Goal: Task Accomplishment & Management: Manage account settings

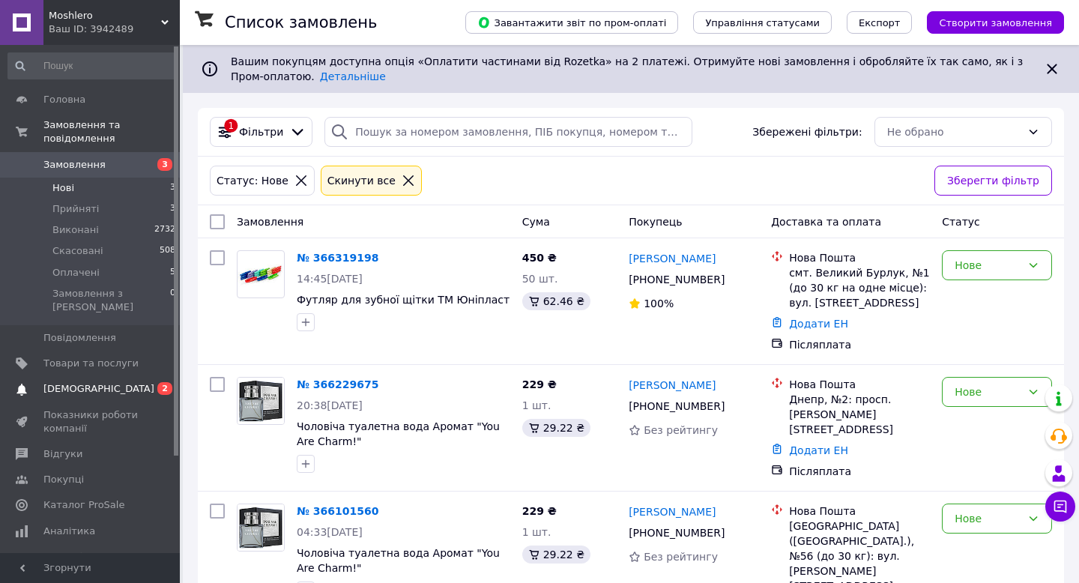
click at [100, 382] on span "[DEMOGRAPHIC_DATA]" at bounding box center [90, 388] width 95 height 13
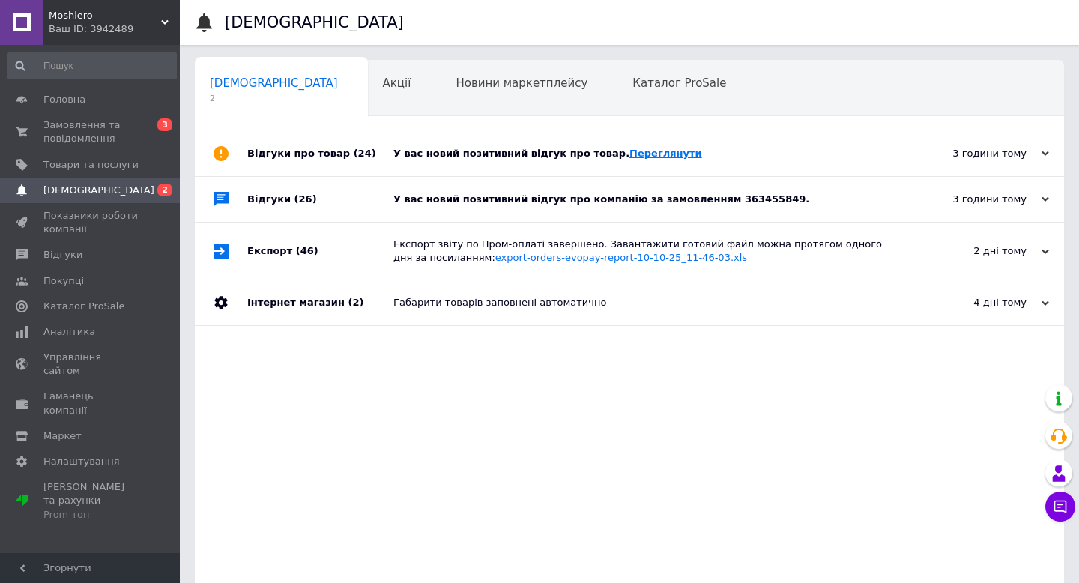
click at [651, 149] on link "Переглянути" at bounding box center [666, 153] width 73 height 11
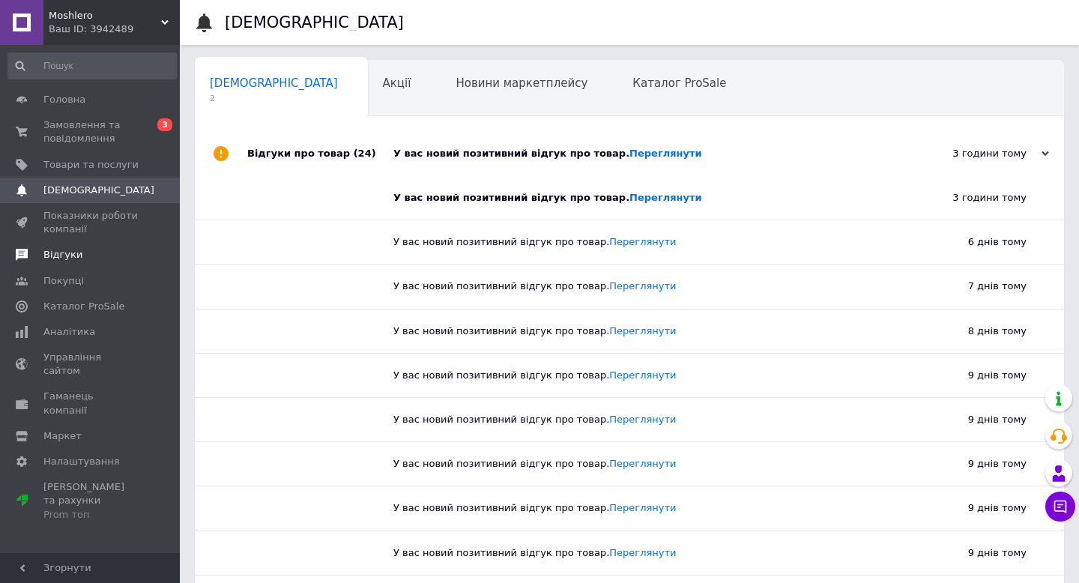
click at [87, 253] on span "Відгуки" at bounding box center [90, 254] width 95 height 13
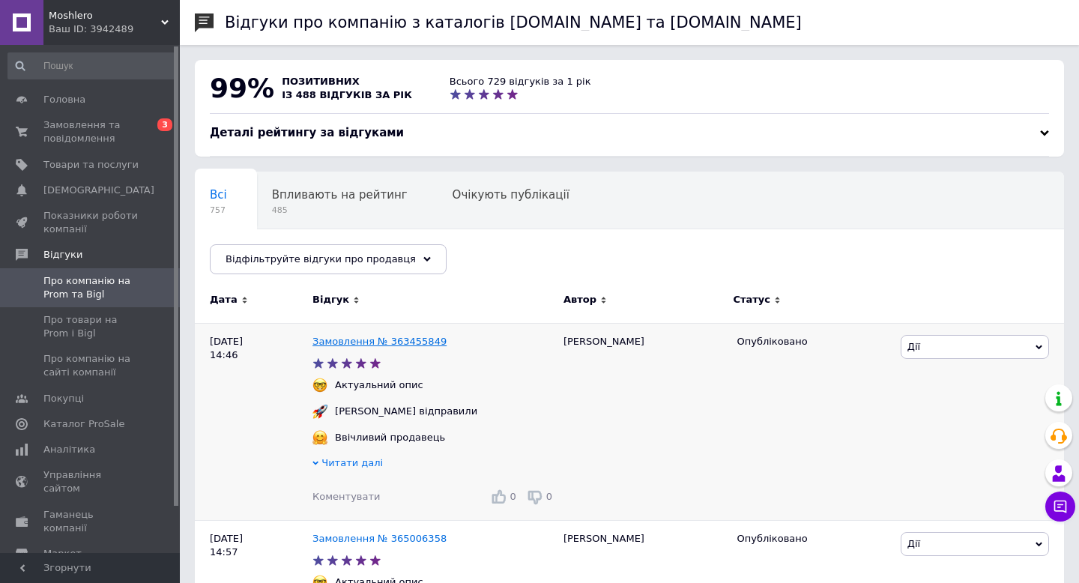
click at [370, 345] on link "Замовлення № 363455849" at bounding box center [380, 341] width 134 height 11
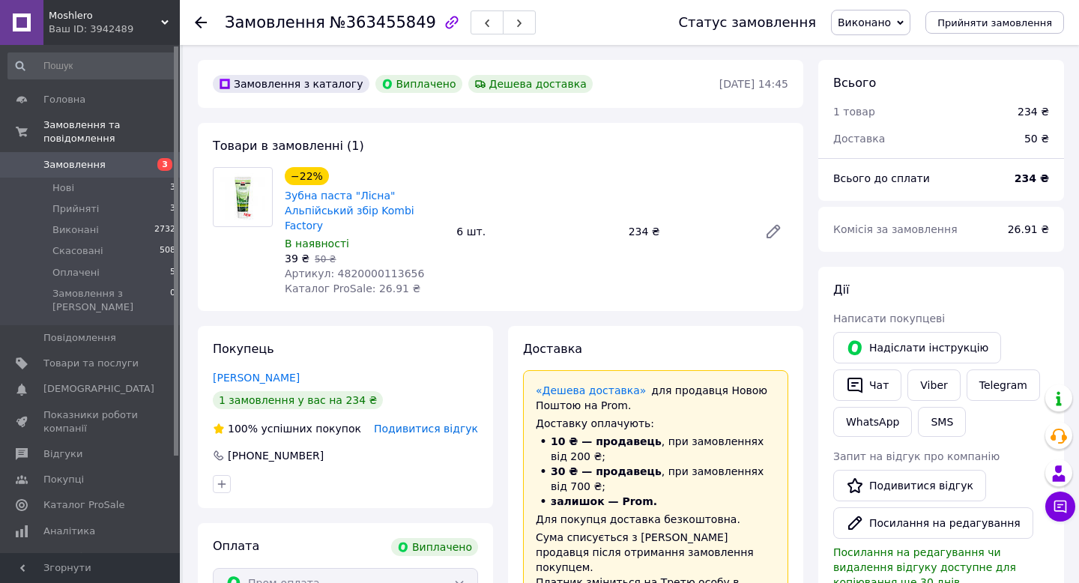
scroll to position [12, 0]
click at [83, 100] on span "Головна" at bounding box center [90, 99] width 95 height 13
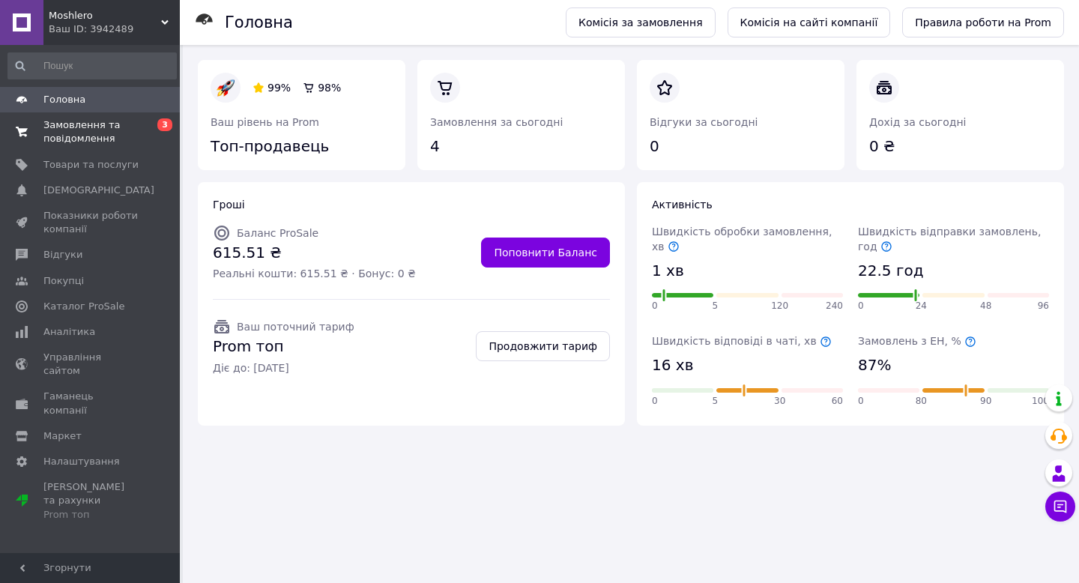
click at [89, 139] on span "Замовлення та повідомлення" at bounding box center [90, 131] width 95 height 27
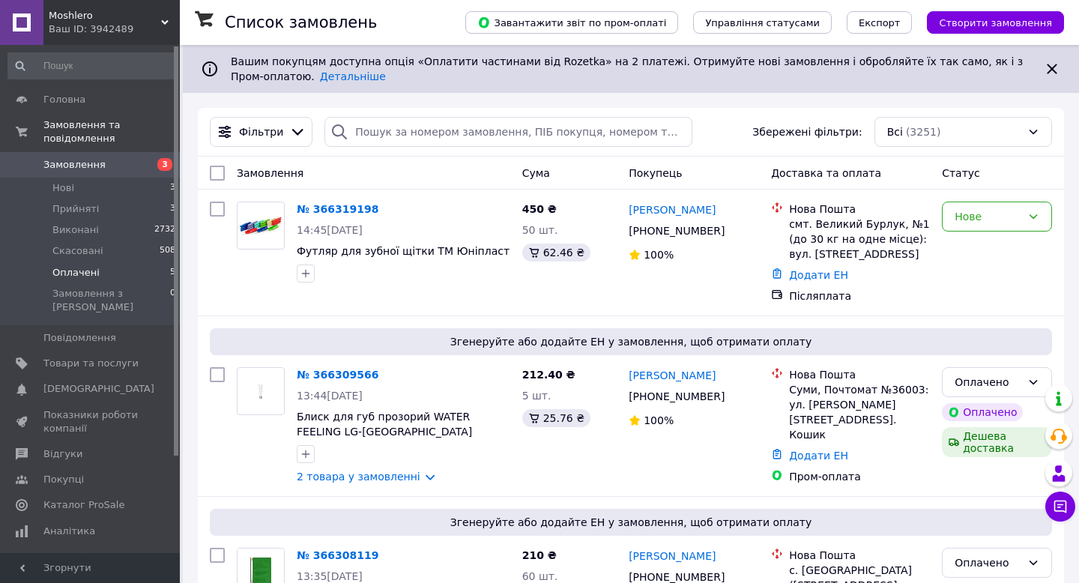
click at [97, 278] on li "Оплачені 5" at bounding box center [92, 272] width 184 height 21
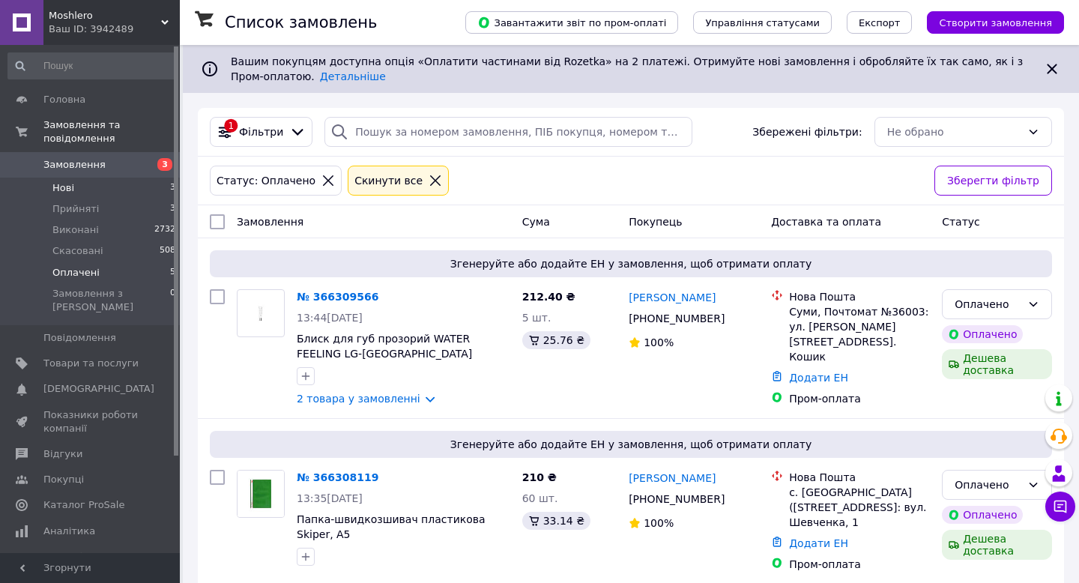
click at [94, 184] on li "Нові 3" at bounding box center [92, 188] width 184 height 21
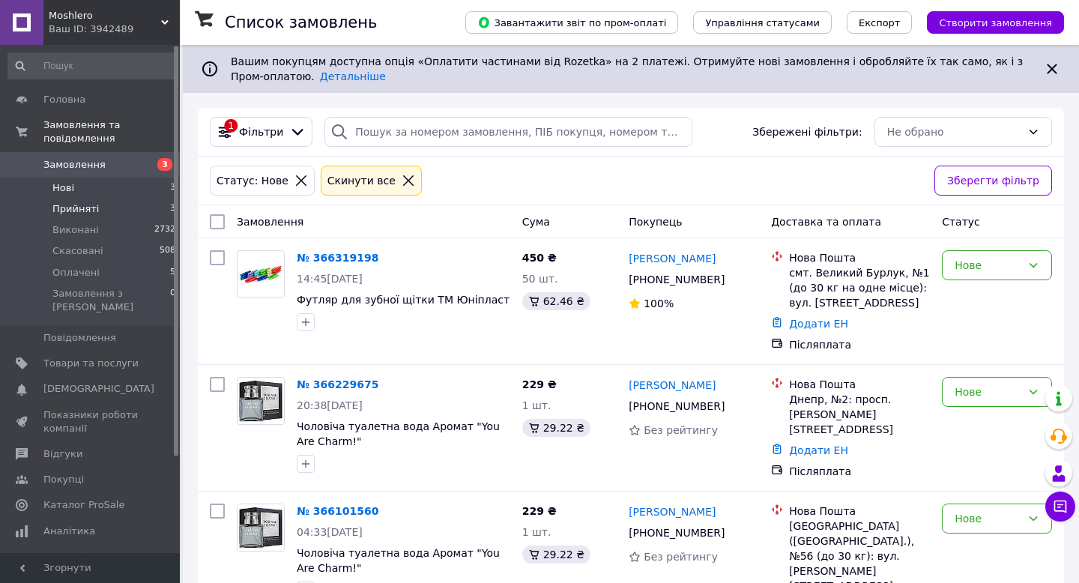
click at [83, 215] on span "Прийняті" at bounding box center [75, 208] width 46 height 13
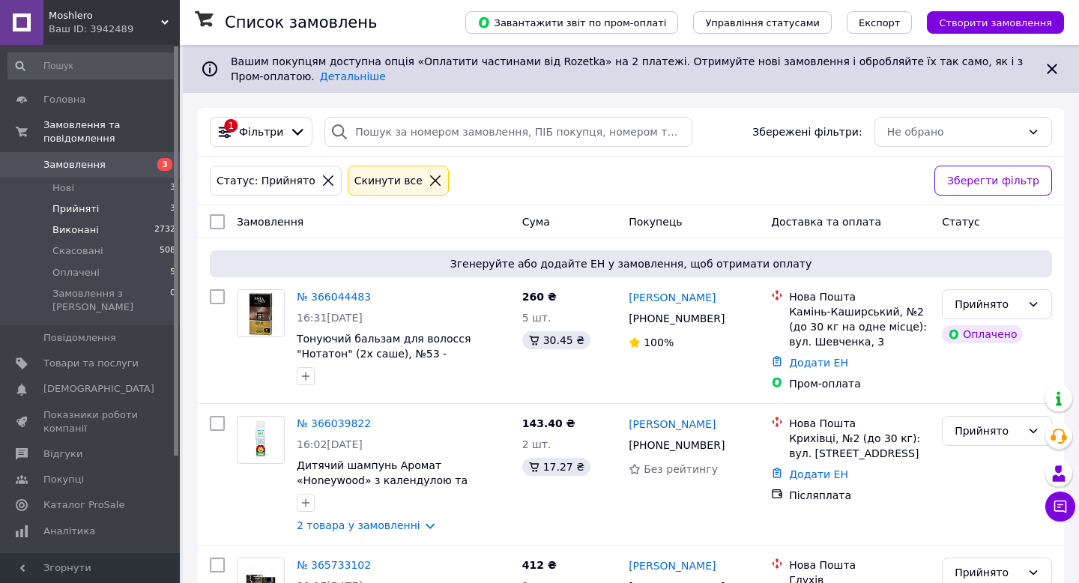
click at [90, 231] on span "Виконані" at bounding box center [75, 229] width 46 height 13
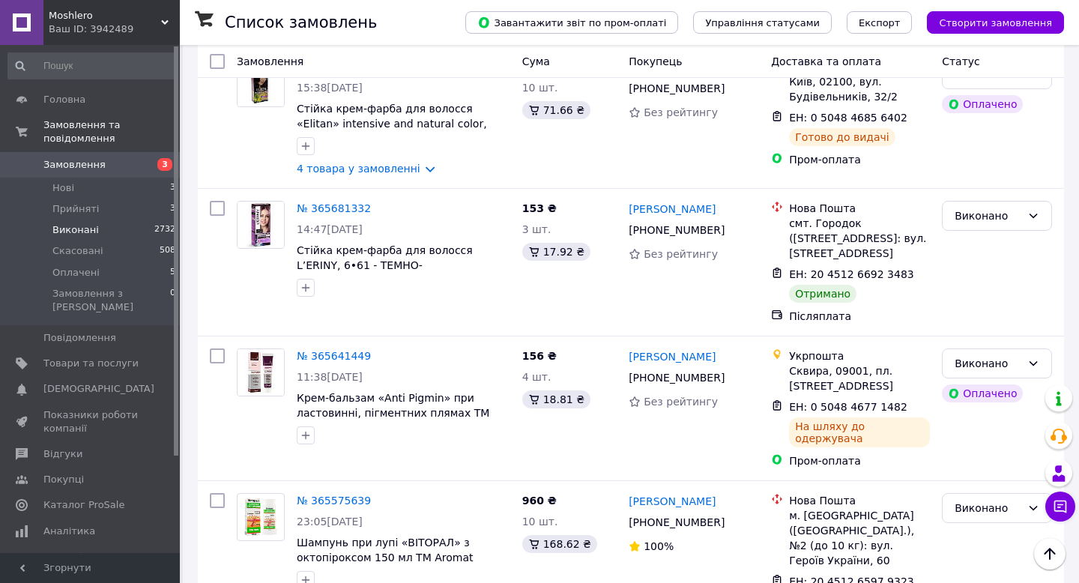
scroll to position [2725, 0]
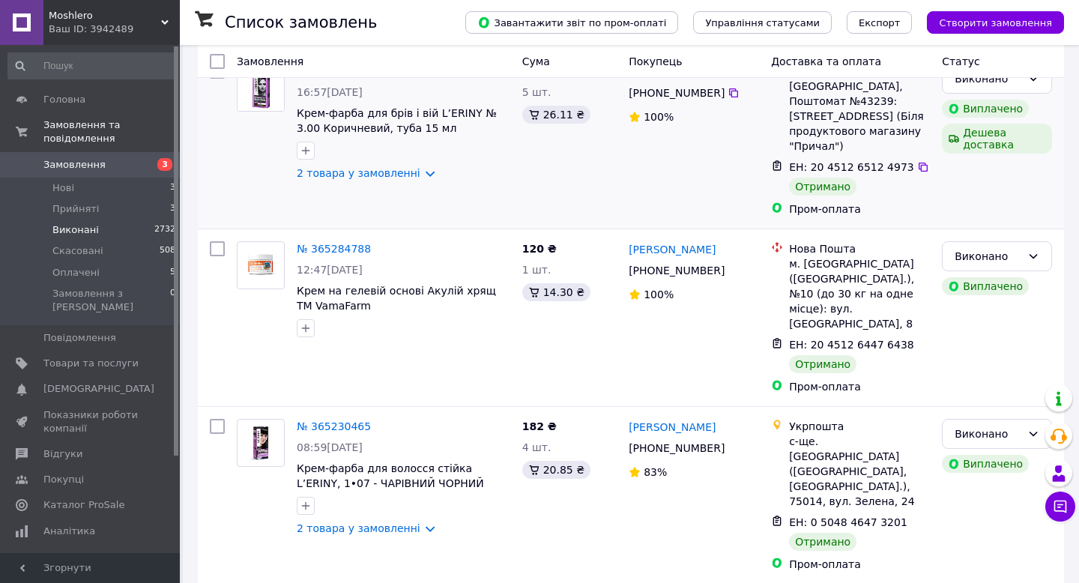
scroll to position [325, 0]
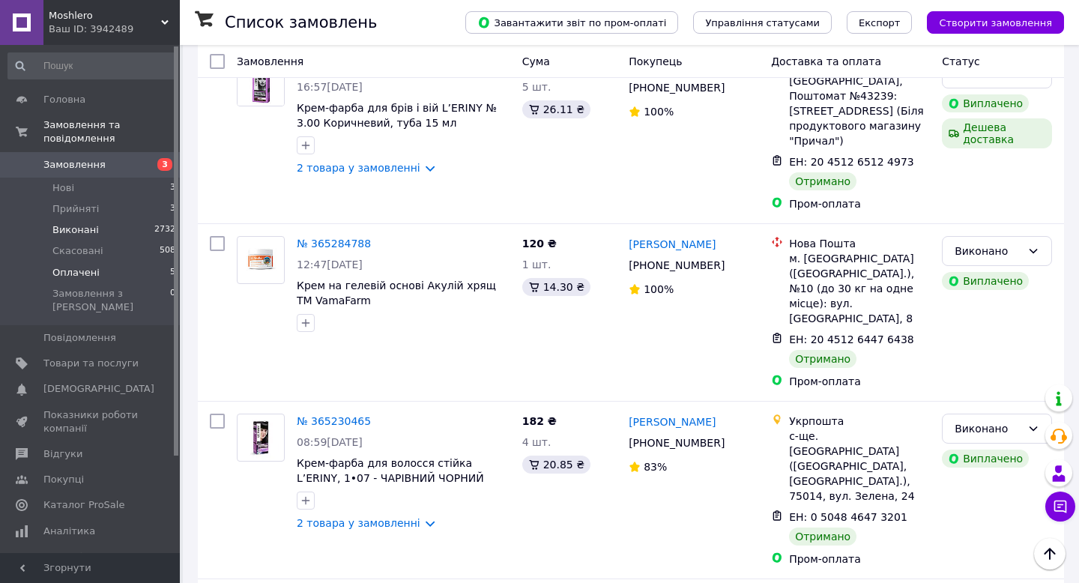
click at [106, 274] on li "Оплачені 5" at bounding box center [92, 272] width 184 height 21
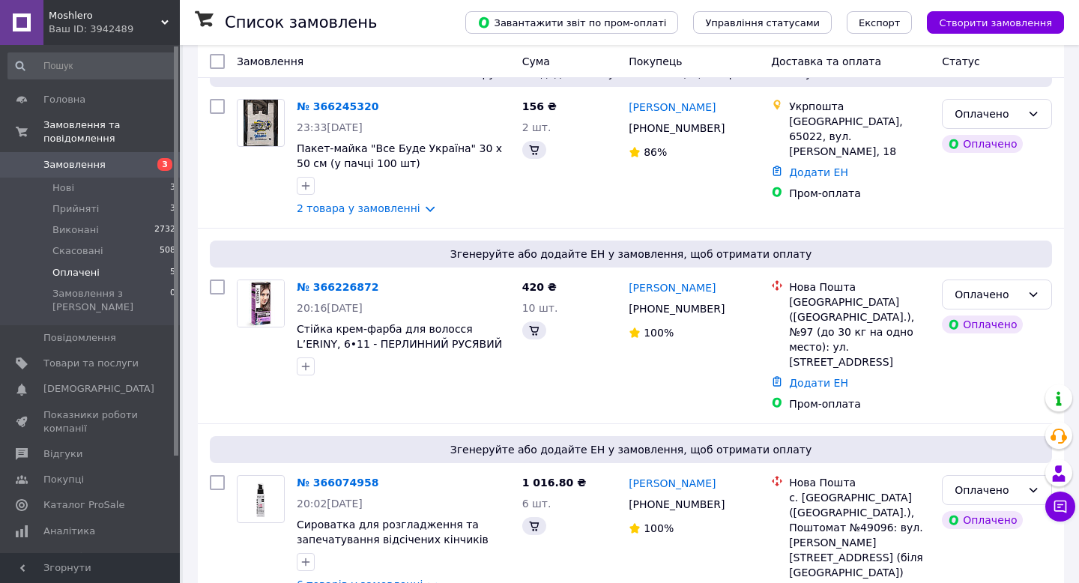
scroll to position [543, 0]
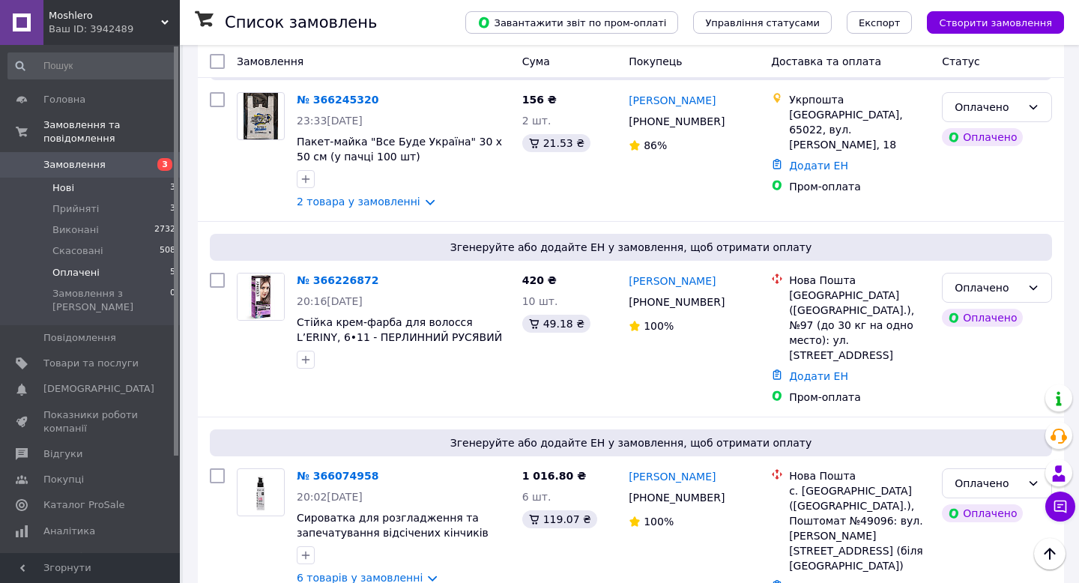
click at [114, 191] on li "Нові 3" at bounding box center [92, 188] width 184 height 21
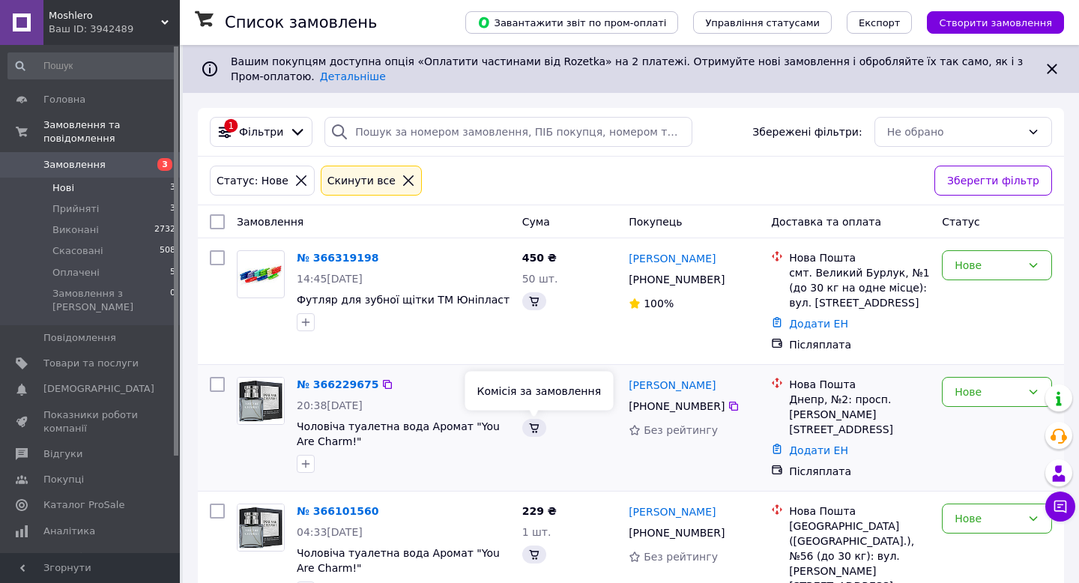
scroll to position [43, 0]
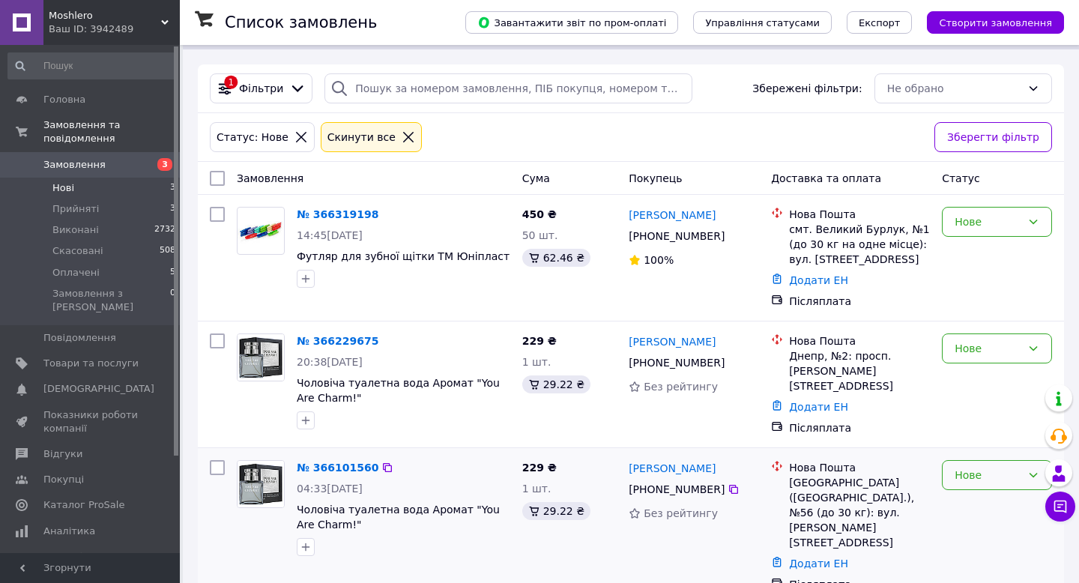
click at [1029, 471] on icon at bounding box center [1034, 475] width 12 height 12
click at [1003, 353] on li "Прийнято" at bounding box center [997, 356] width 109 height 27
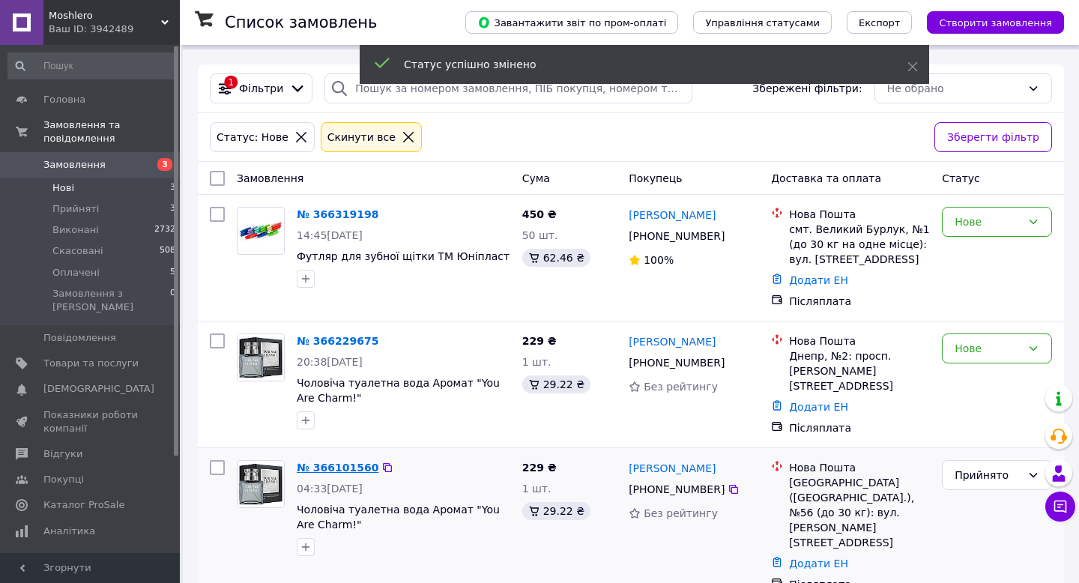
click at [346, 465] on link "№ 366101560" at bounding box center [338, 468] width 82 height 12
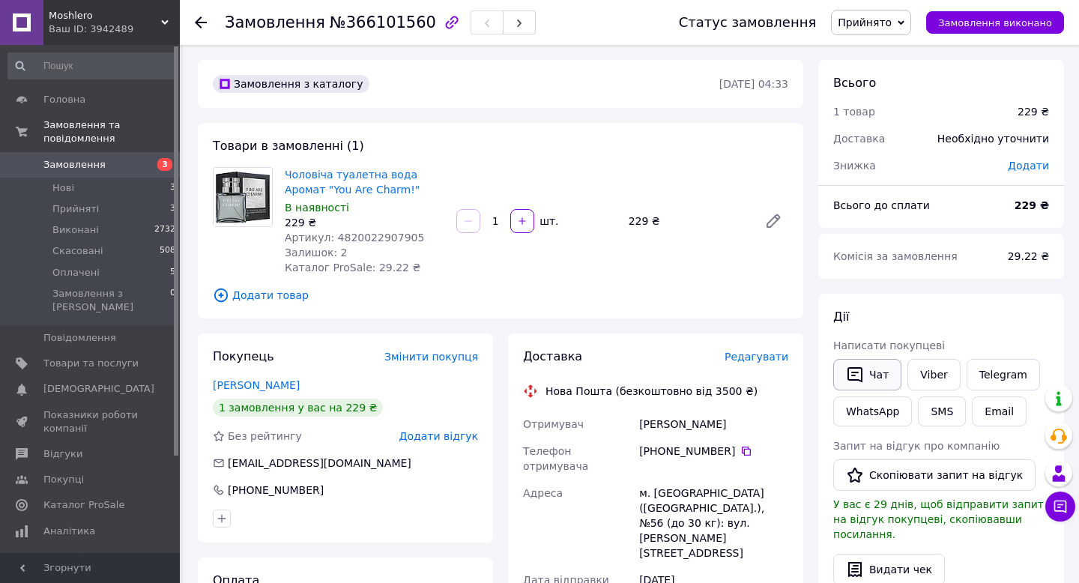
click at [869, 374] on button "Чат" at bounding box center [868, 374] width 68 height 31
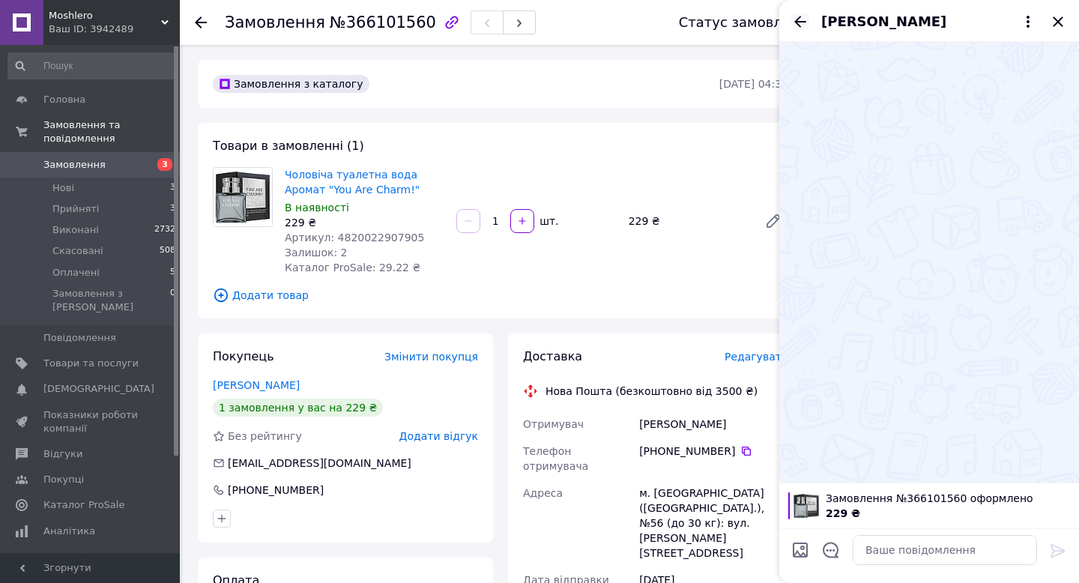
click at [798, 17] on icon "Назад" at bounding box center [801, 22] width 18 height 18
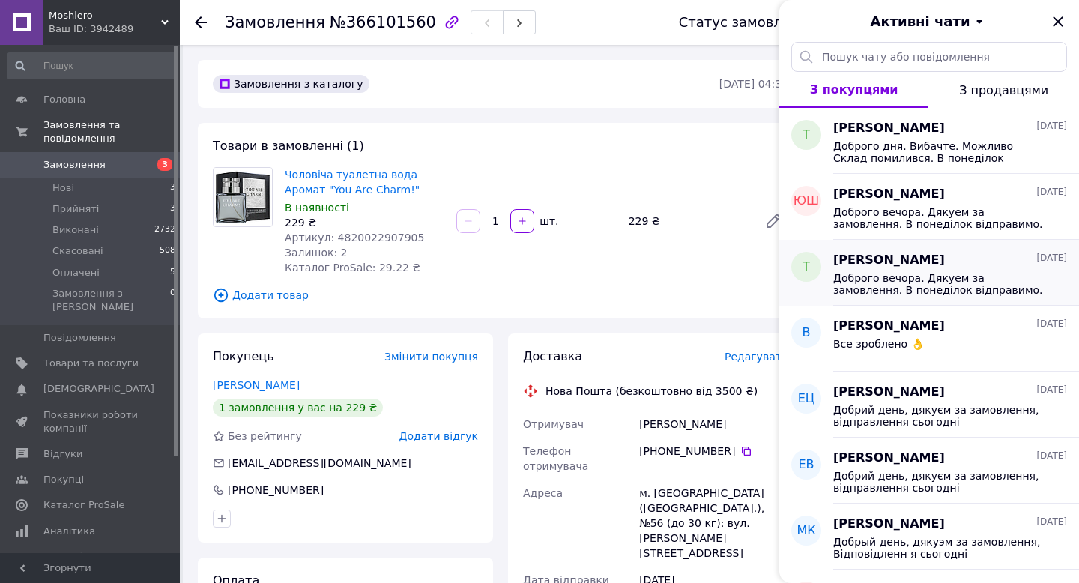
click at [844, 275] on span "Доброго вечора. Дякуем за замовлення. В понедiлок вiдправимо." at bounding box center [940, 284] width 213 height 24
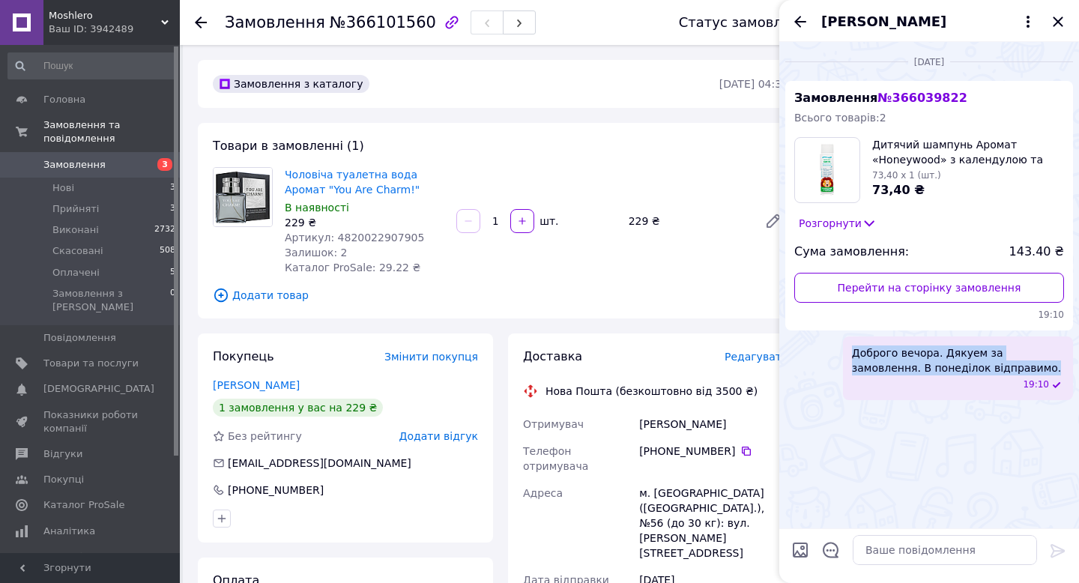
drag, startPoint x: 853, startPoint y: 352, endPoint x: 986, endPoint y: 367, distance: 134.3
click at [986, 367] on span "Доброго вечора. Дякуем за замовлення. В понедiлок вiдправимо." at bounding box center [958, 361] width 212 height 30
copy span "Доброго вечора. Дякуем за замовлення. В понедiлок вiдправимо."
click at [1055, 23] on icon "Закрити" at bounding box center [1058, 22] width 18 height 18
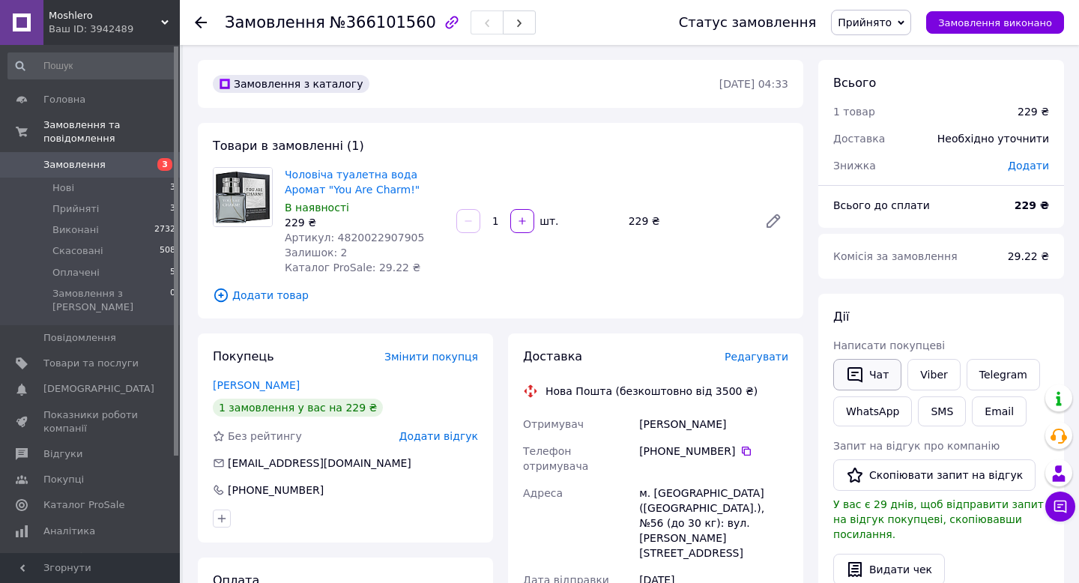
click at [870, 369] on button "Чат" at bounding box center [868, 374] width 68 height 31
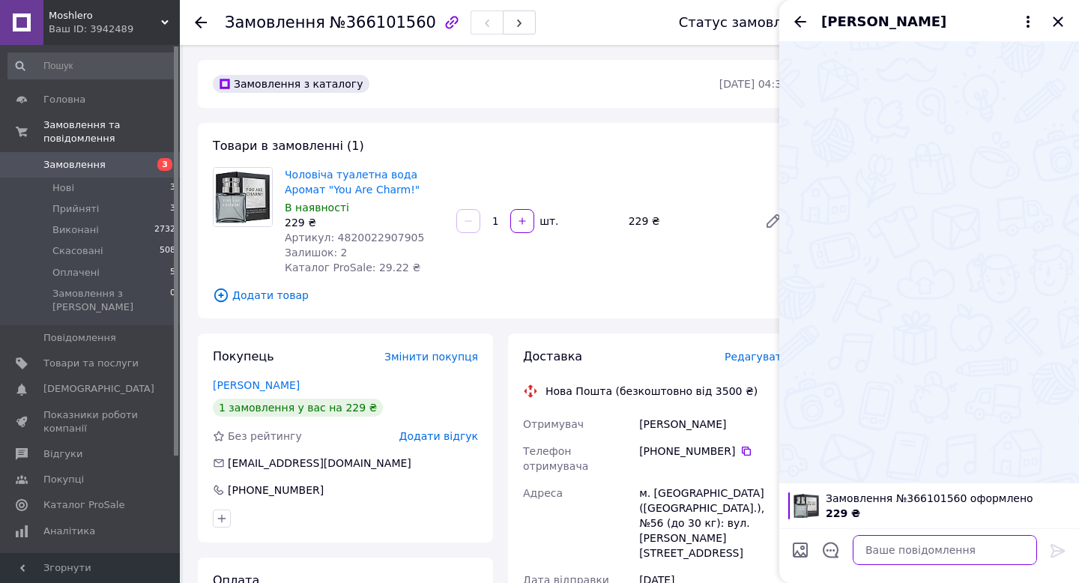
paste textarea "Доброго вечора. Дякуем за замовлення. В понедiлок вiдправимо."
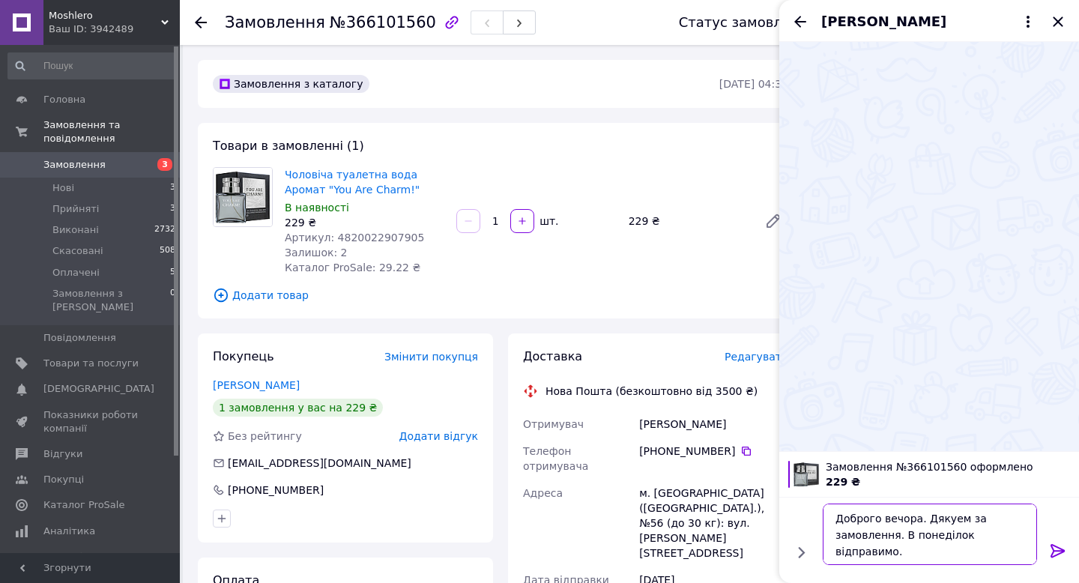
click at [918, 519] on textarea "Доброго вечора. Дякуем за замовлення. В понедiлок вiдправимо." at bounding box center [930, 534] width 214 height 61
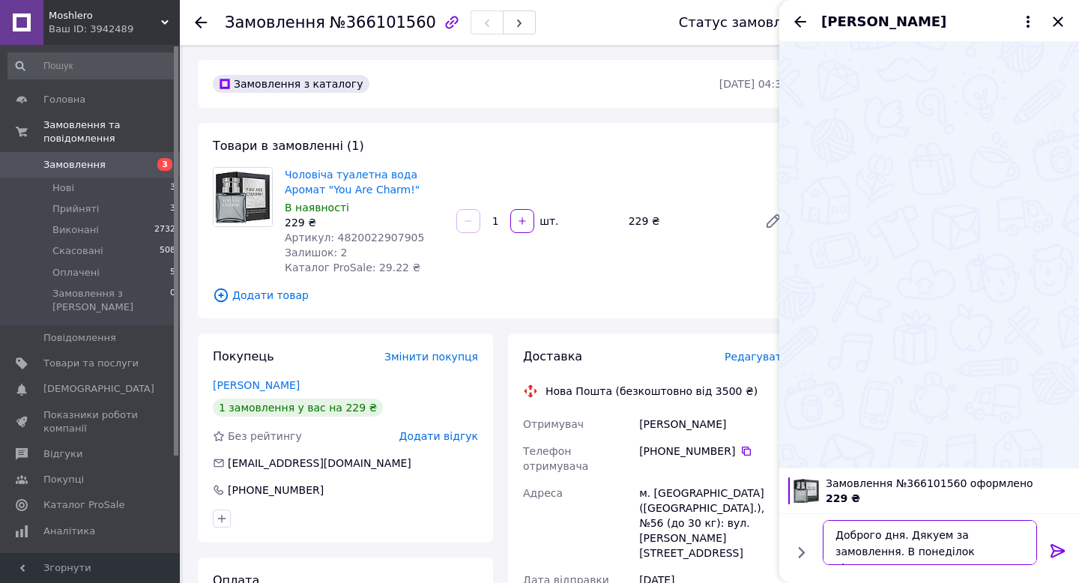
drag, startPoint x: 968, startPoint y: 552, endPoint x: 904, endPoint y: 551, distance: 63.7
click at [904, 552] on textarea "Доброго дня. Дякуем за замовлення. В понедiлок вiдправимо." at bounding box center [930, 542] width 214 height 45
drag, startPoint x: 836, startPoint y: 534, endPoint x: 1010, endPoint y: 550, distance: 175.4
click at [1010, 550] on textarea "Доброго дня. Дякуем за замовлення. Завтра вiдправимо." at bounding box center [930, 542] width 214 height 45
click at [1011, 546] on textarea "Доброго дня. Дякуем за замовлення. Завтра вiдправимо." at bounding box center [930, 542] width 214 height 45
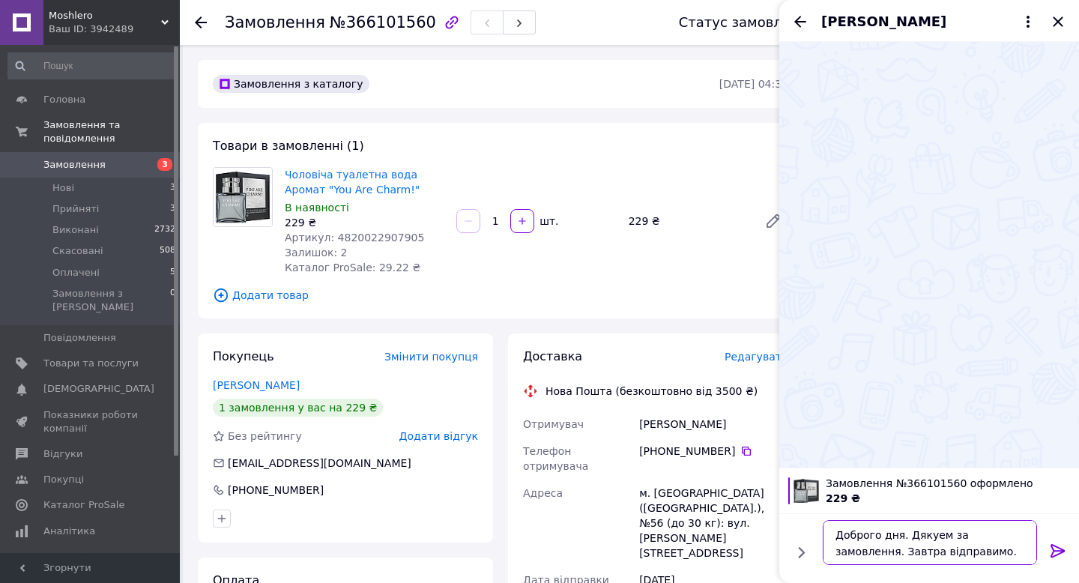
type textarea "Доброго дня. Дякуем за замовлення. Завтра вiдправимо."
click at [1061, 552] on icon at bounding box center [1058, 551] width 18 height 18
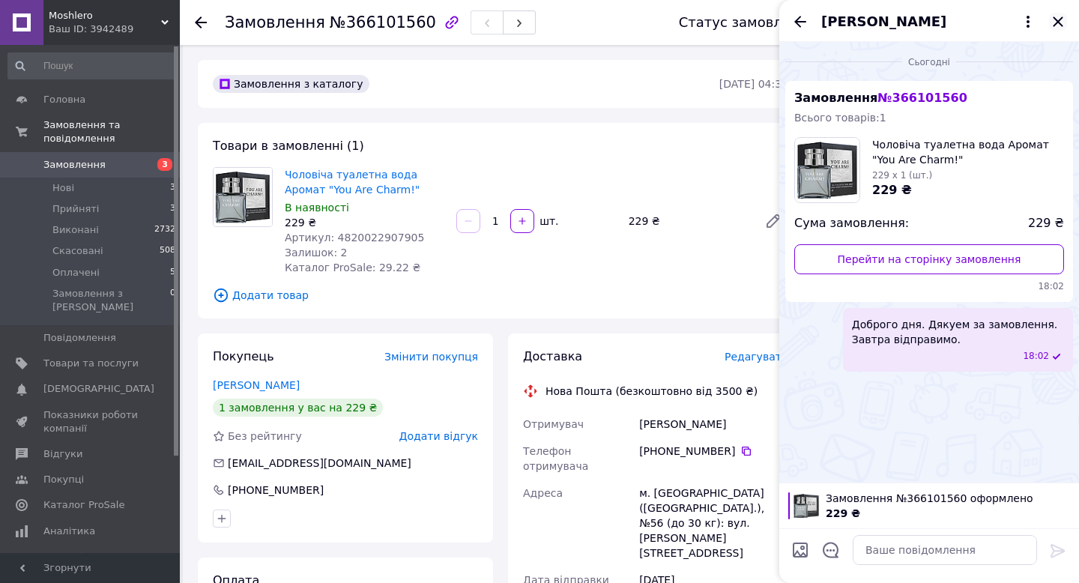
click at [1059, 26] on icon "Закрити" at bounding box center [1058, 22] width 18 height 18
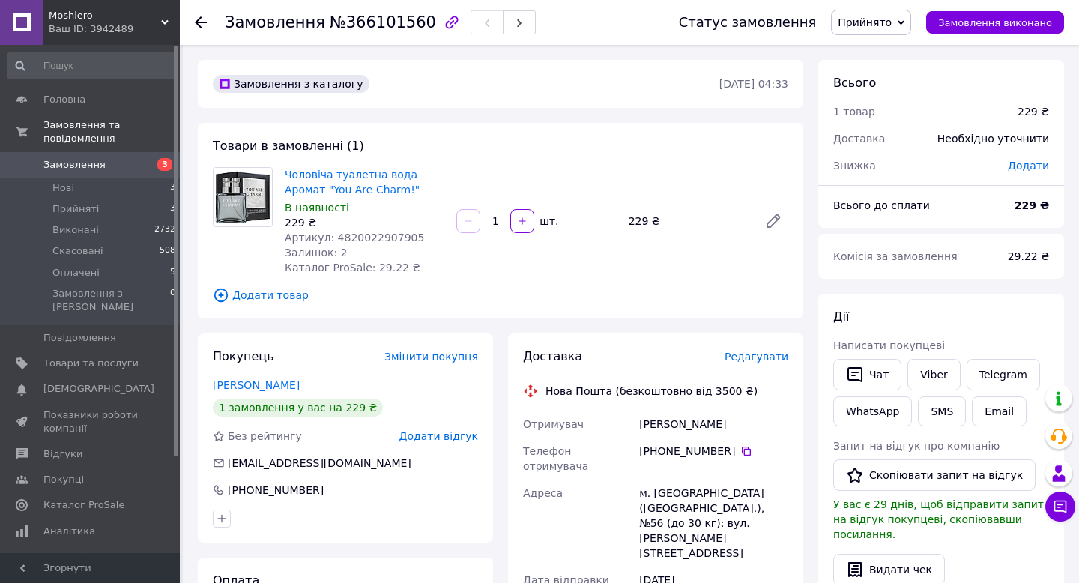
click at [204, 23] on icon at bounding box center [201, 22] width 12 height 12
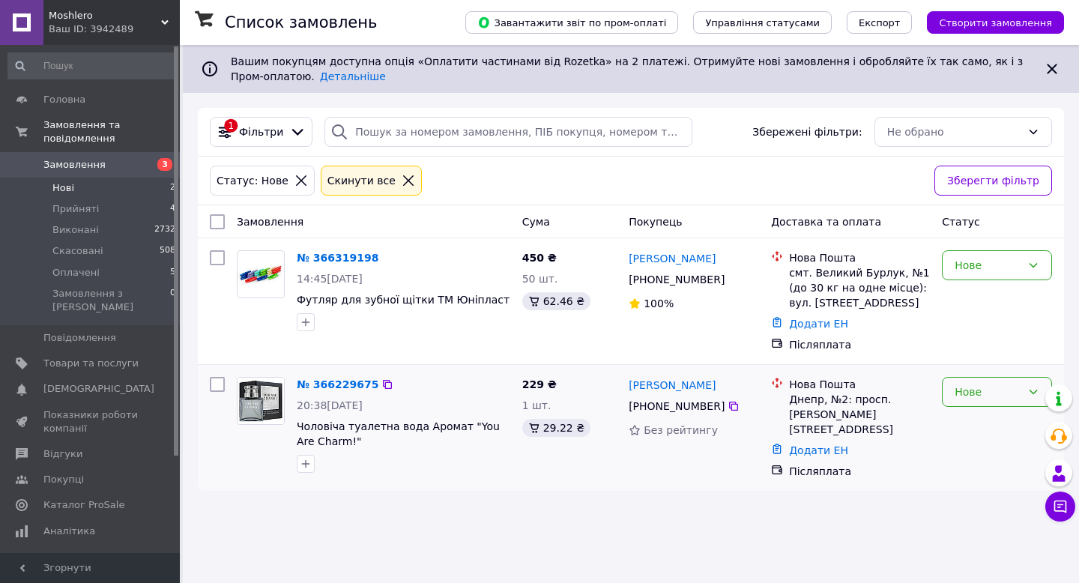
click at [1037, 397] on icon at bounding box center [1034, 392] width 12 height 12
click at [998, 424] on li "Прийнято" at bounding box center [997, 424] width 109 height 27
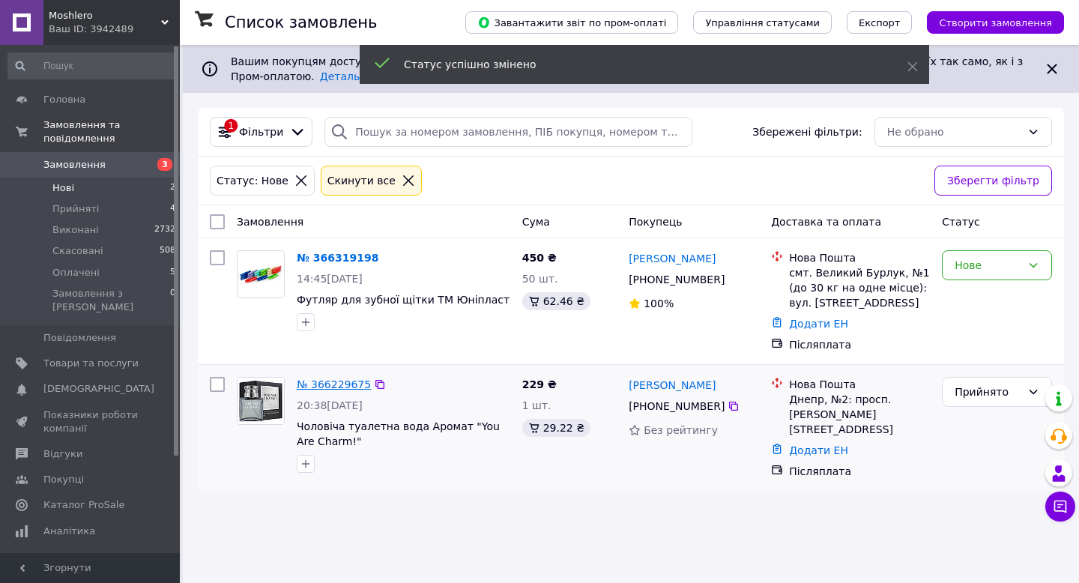
click at [351, 386] on link "№ 366229675" at bounding box center [334, 385] width 74 height 12
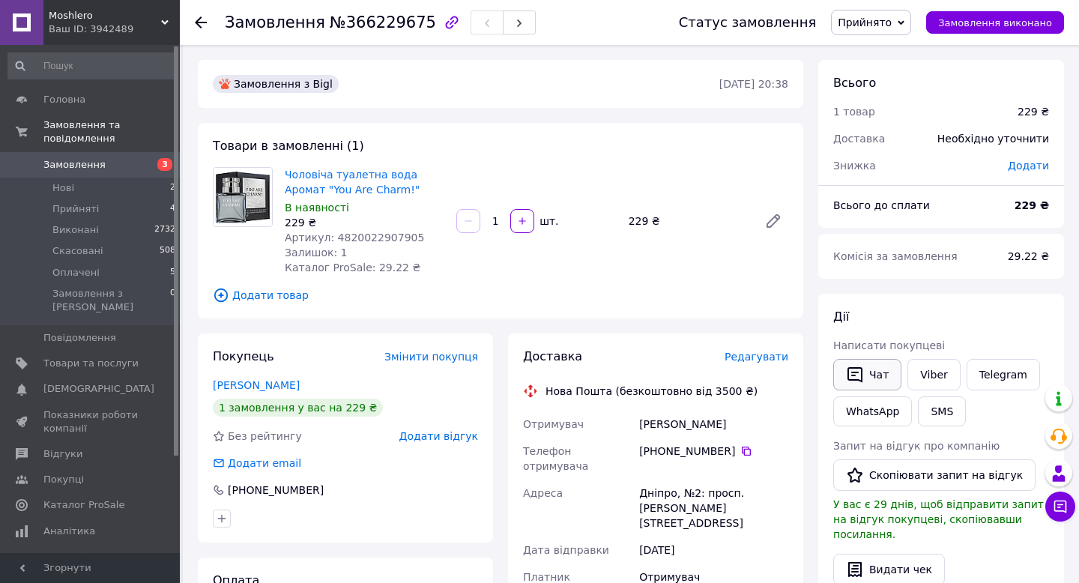
click at [873, 388] on button "Чат" at bounding box center [868, 374] width 68 height 31
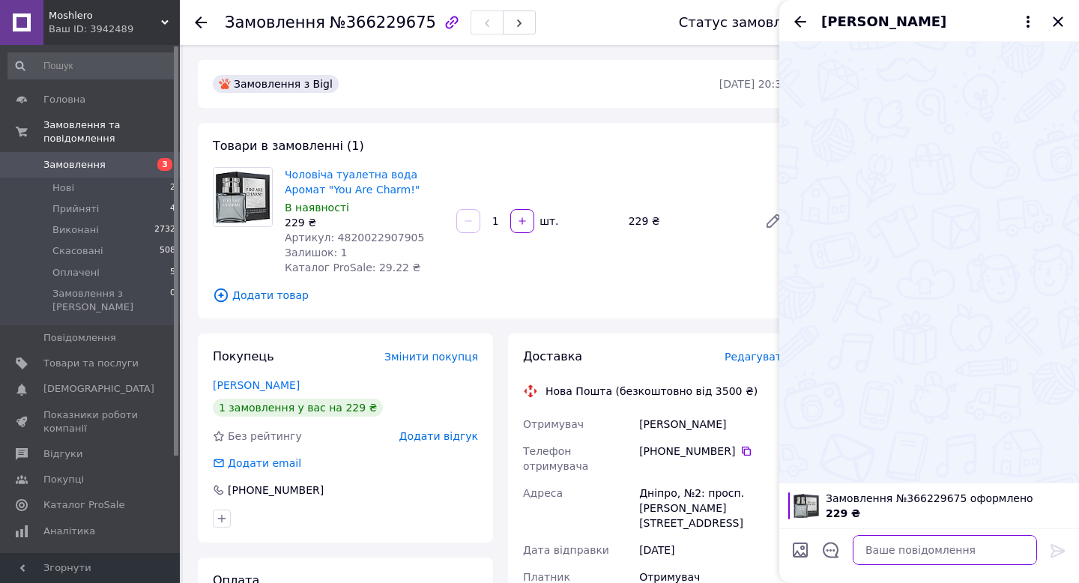
paste textarea "Доброго дня. Дякуем за замовлення. Завтра вiдправимо."
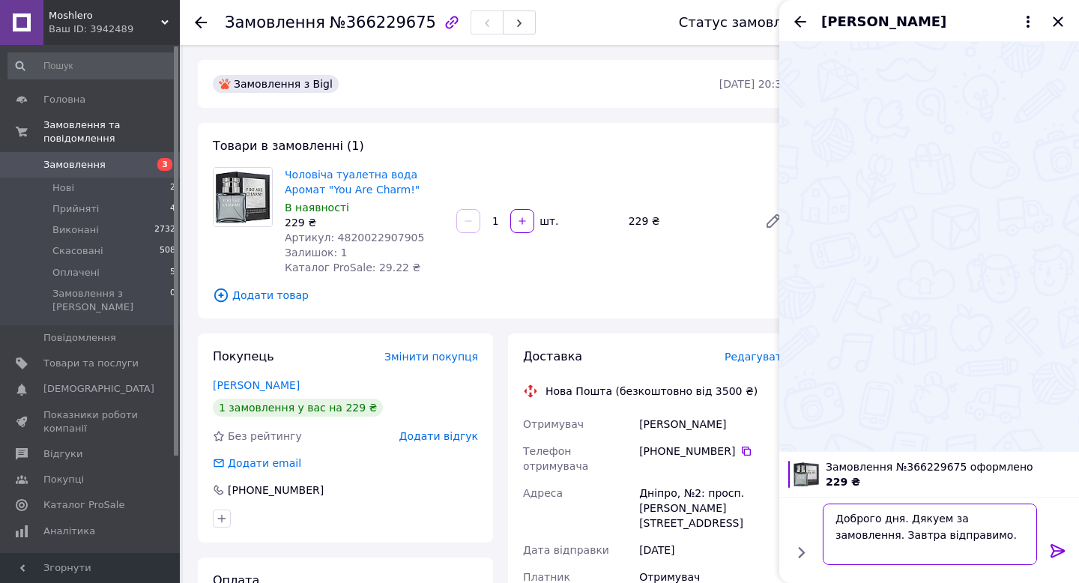
type textarea "Доброго дня. Дякуем за замовлення. Завтра вiдправимо."
click at [1059, 549] on icon at bounding box center [1058, 551] width 18 height 18
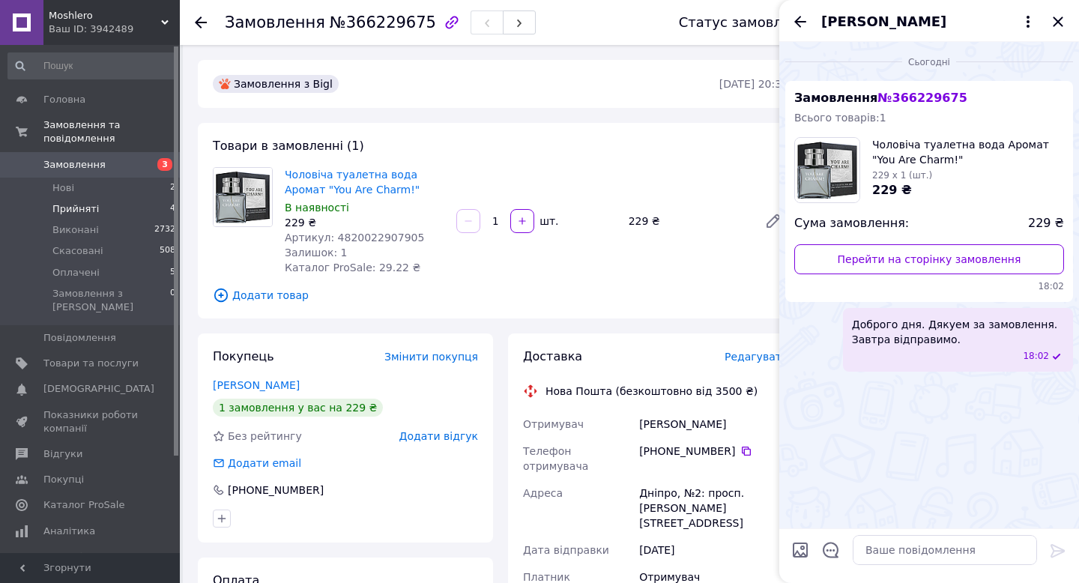
click at [108, 208] on li "Прийняті 4" at bounding box center [92, 209] width 184 height 21
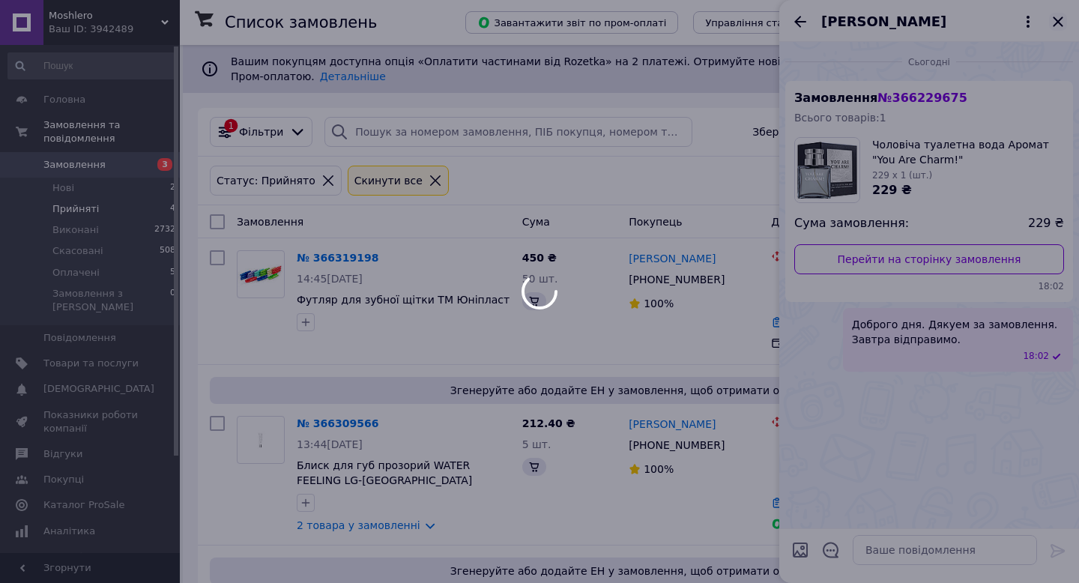
click at [1057, 22] on icon "Закрити" at bounding box center [1058, 21] width 10 height 10
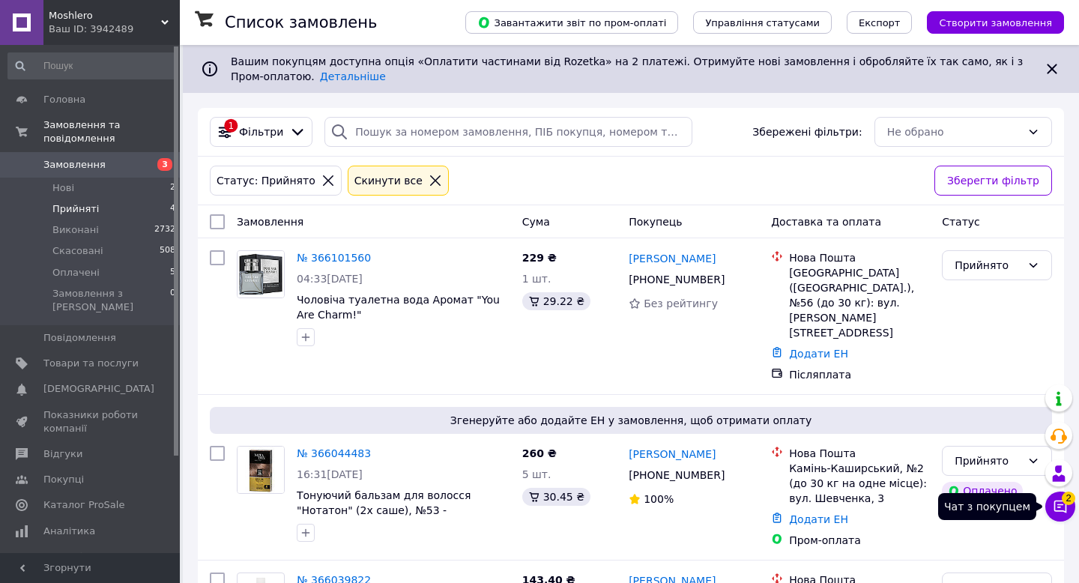
click at [1063, 511] on icon at bounding box center [1061, 507] width 13 height 13
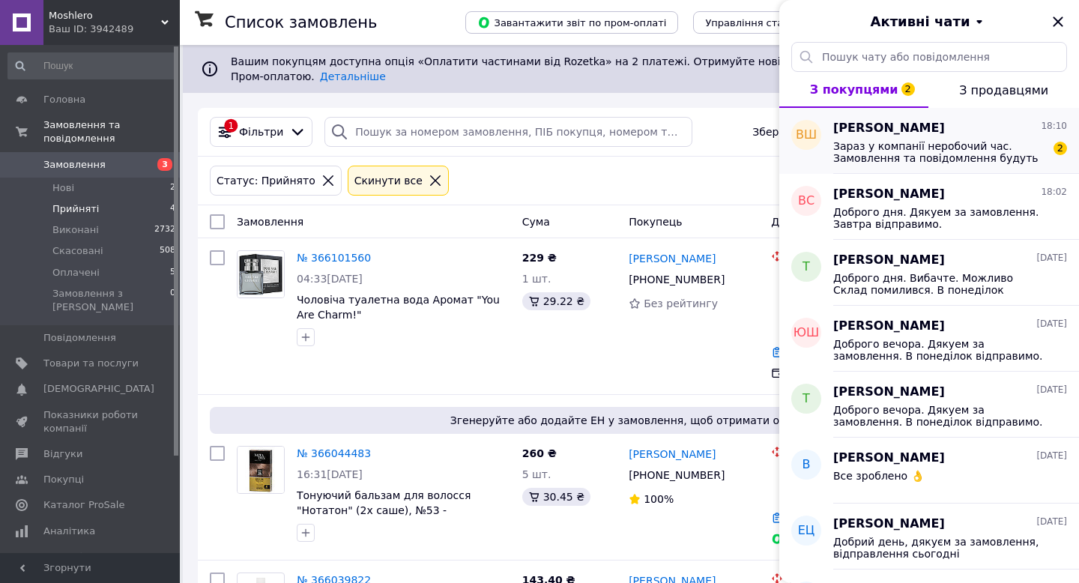
click at [946, 144] on span "Зараз у компанії неробочий час. Замовлення та повідомлення будуть оброблені з 1…" at bounding box center [940, 152] width 213 height 24
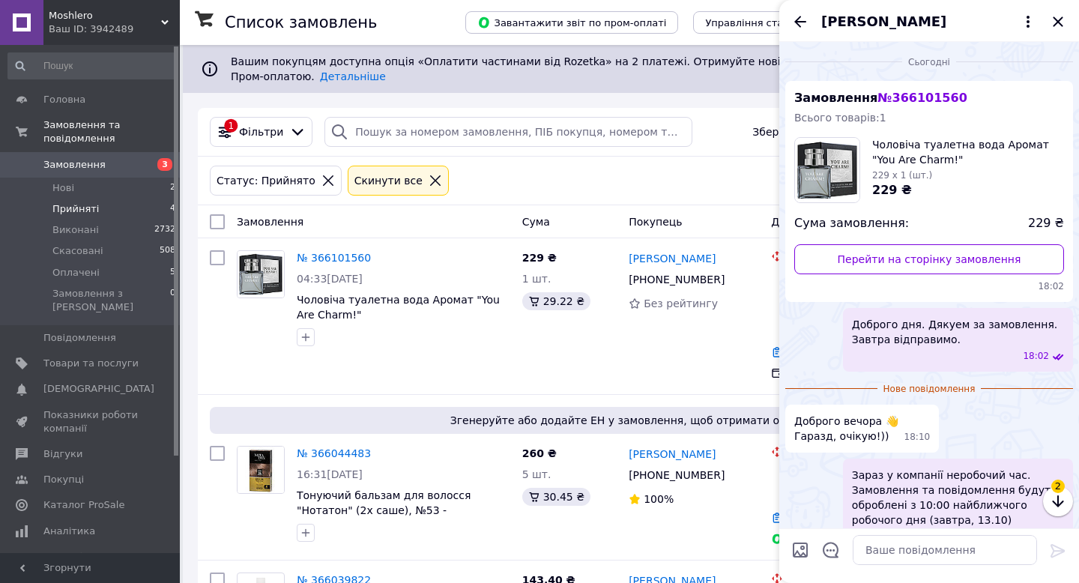
scroll to position [30, 0]
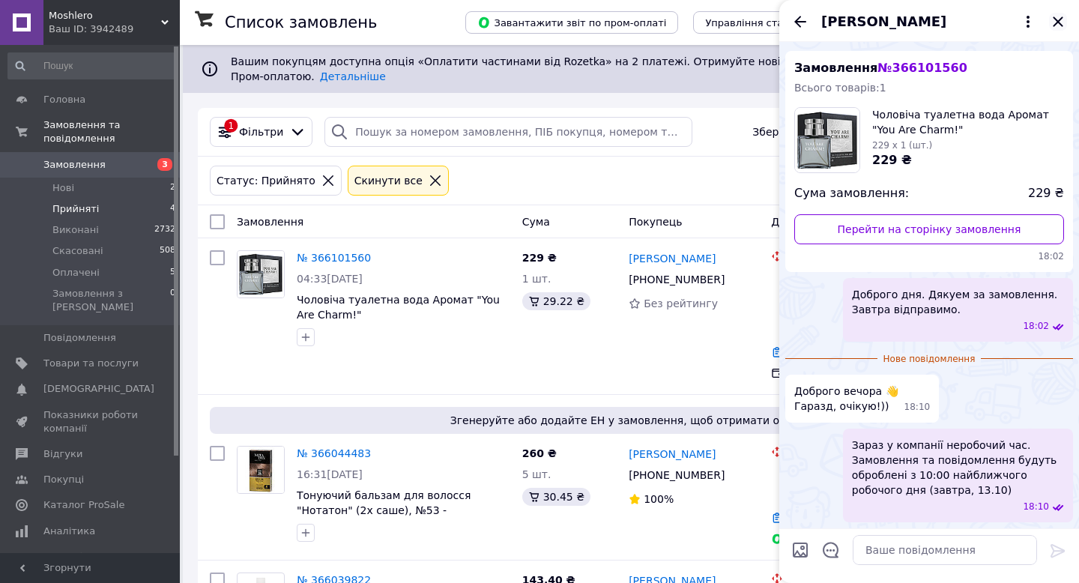
click at [1057, 22] on icon "Закрити" at bounding box center [1058, 21] width 10 height 10
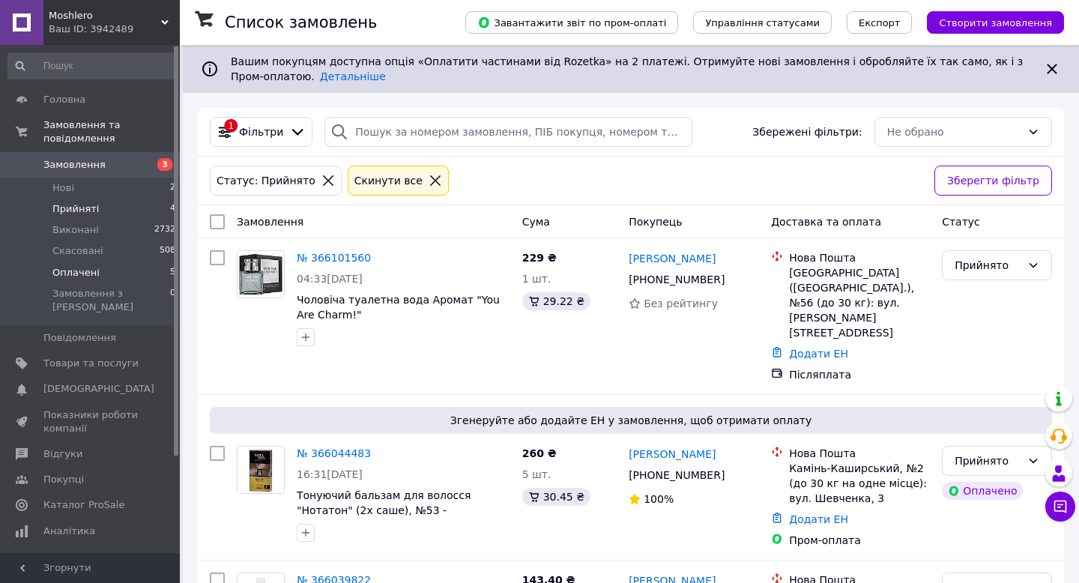
click at [98, 277] on li "Оплачені 5" at bounding box center [92, 272] width 184 height 21
click at [87, 189] on li "Нові 2" at bounding box center [92, 188] width 184 height 21
click at [85, 214] on span "Прийняті" at bounding box center [75, 208] width 46 height 13
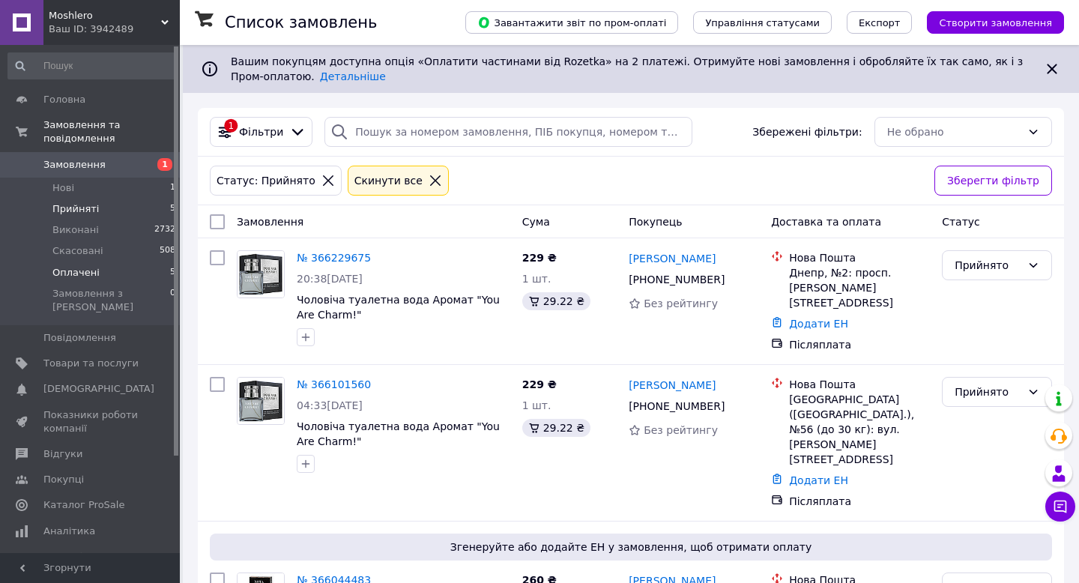
click at [102, 277] on li "Оплачені 5" at bounding box center [92, 272] width 184 height 21
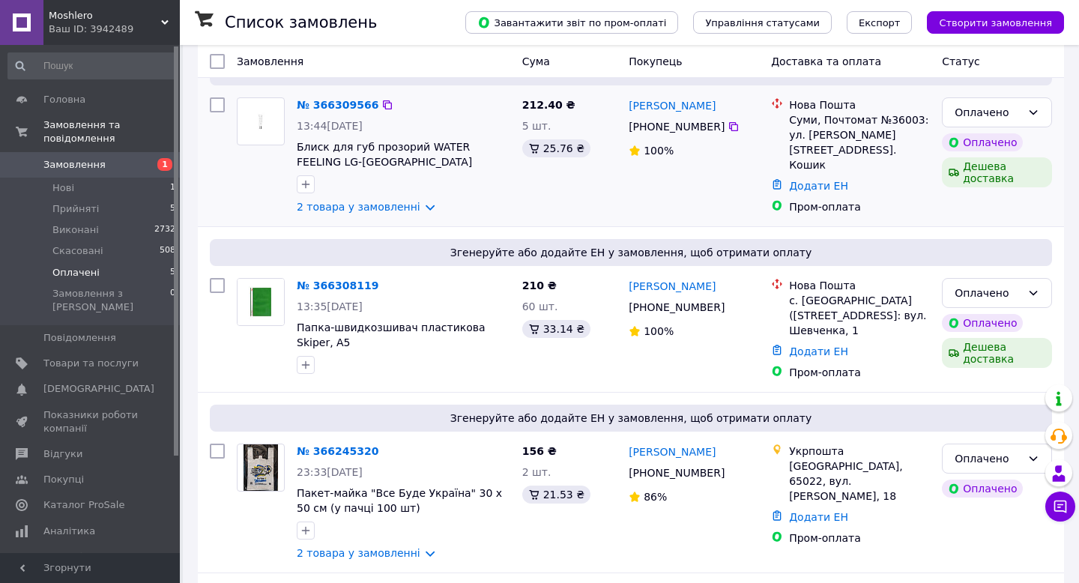
scroll to position [193, 0]
click at [418, 207] on link "2 товара у замовленні" at bounding box center [359, 205] width 124 height 12
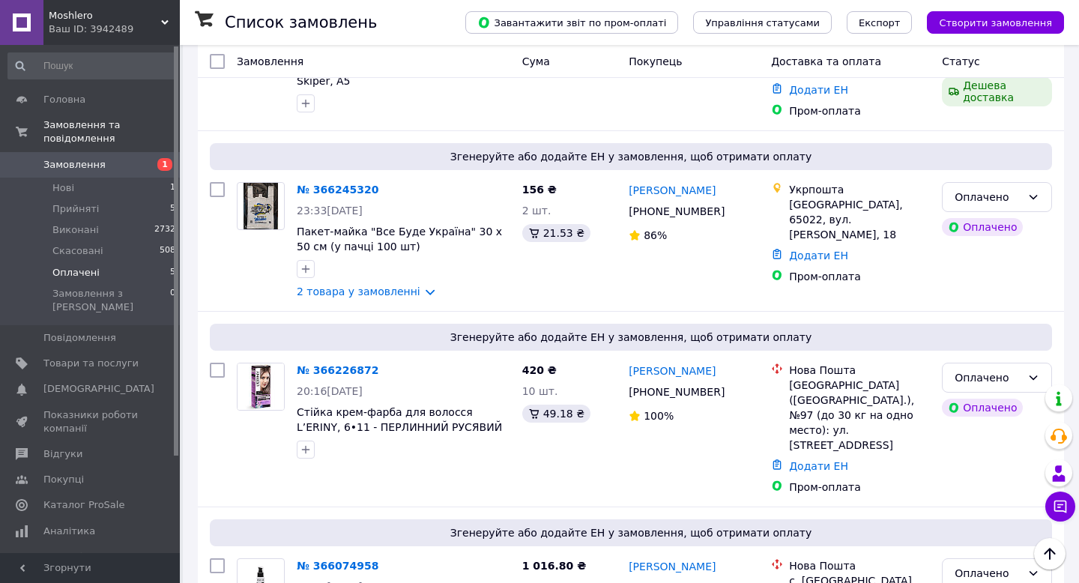
scroll to position [584, 0]
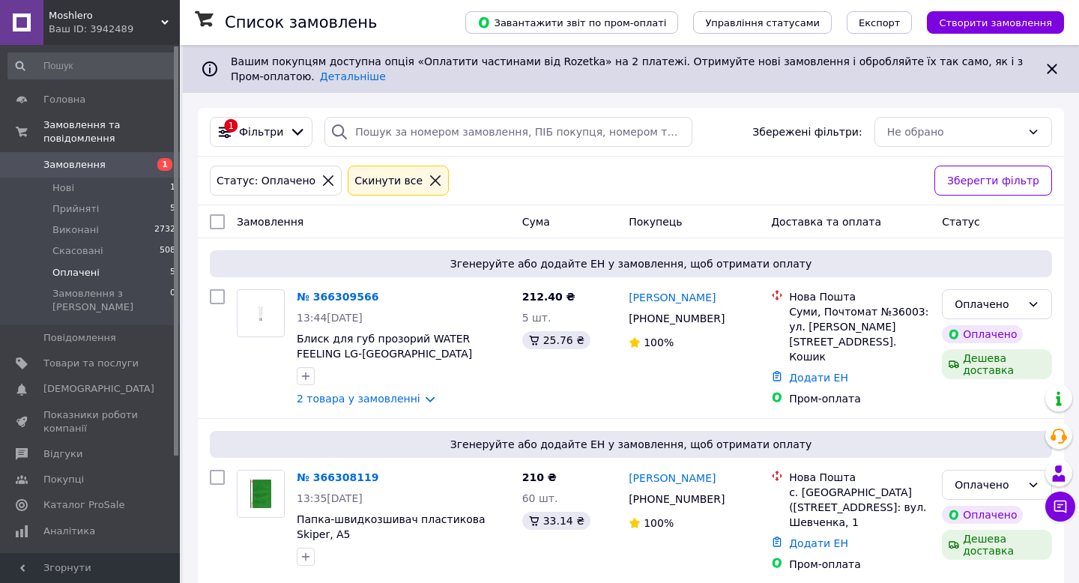
click at [93, 269] on span "Оплачені" at bounding box center [75, 272] width 47 height 13
click at [92, 211] on span "Прийняті" at bounding box center [75, 208] width 46 height 13
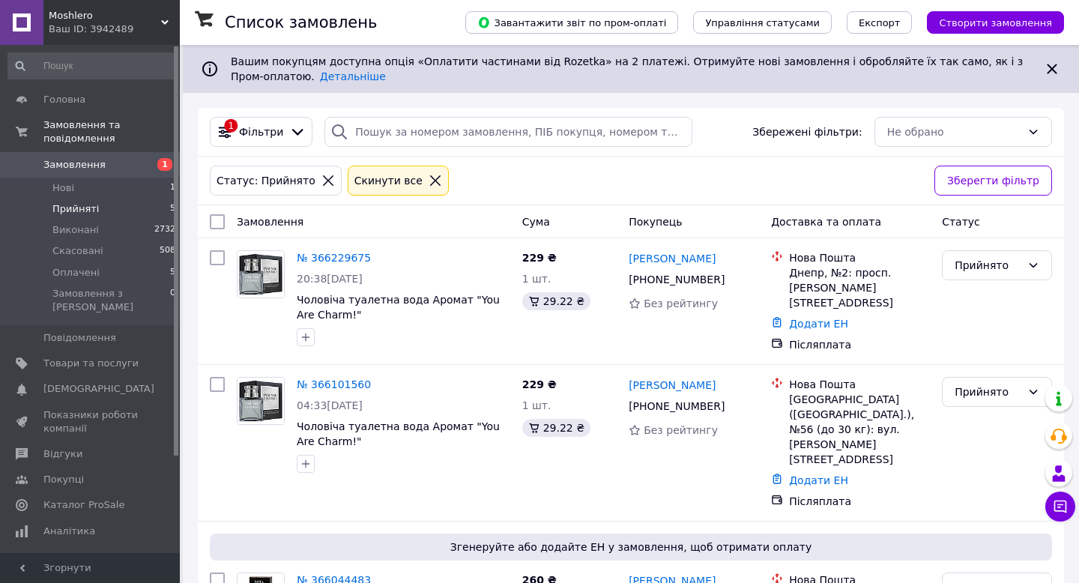
click at [98, 205] on li "Прийняті 5" at bounding box center [92, 209] width 184 height 21
click at [78, 192] on li "Нові 1" at bounding box center [92, 188] width 184 height 21
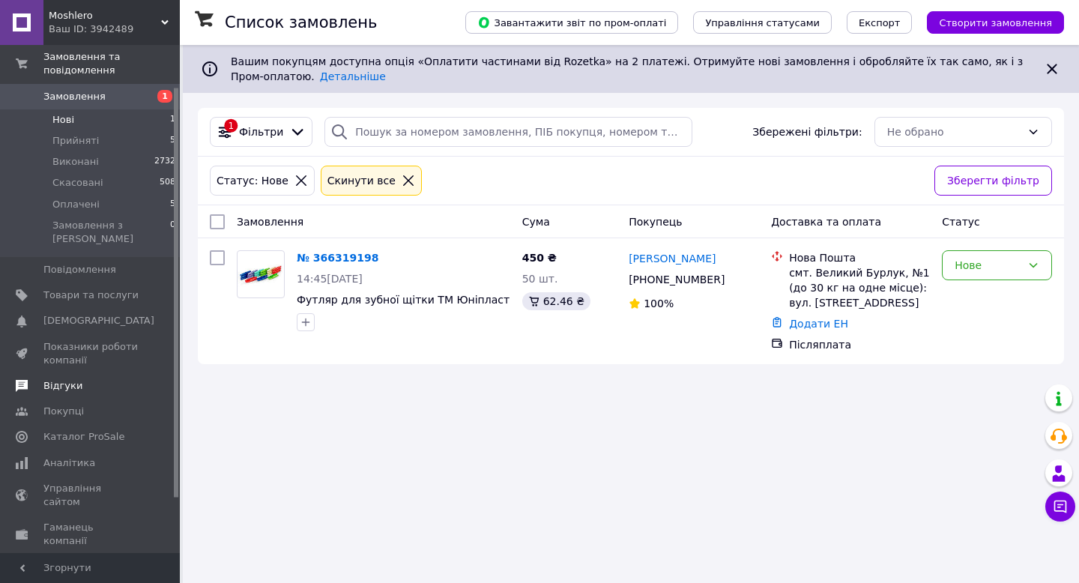
scroll to position [78, 0]
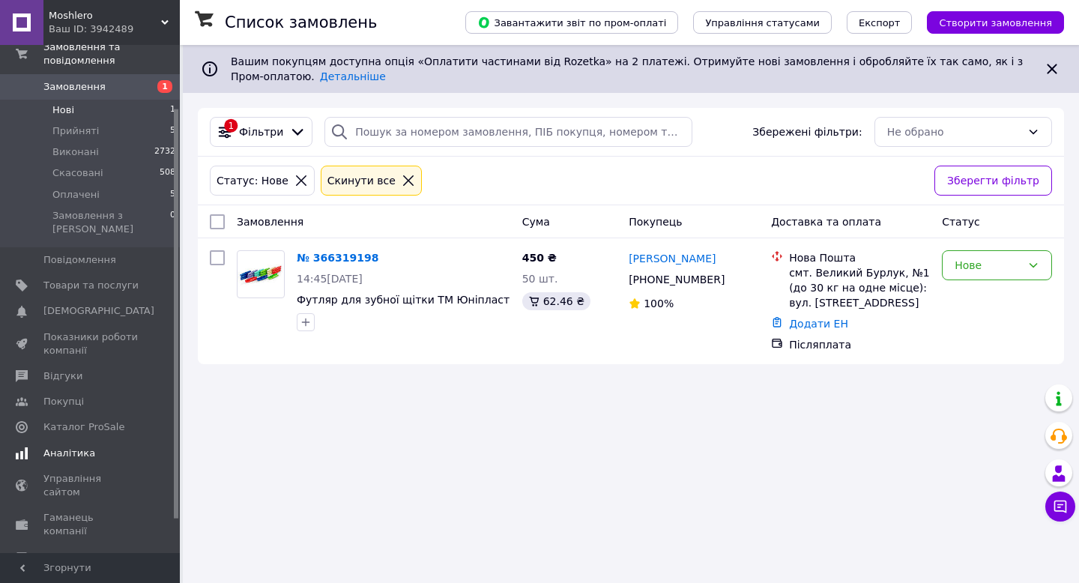
click at [54, 447] on span "Аналітика" at bounding box center [69, 453] width 52 height 13
